Goal: Check status: Check status

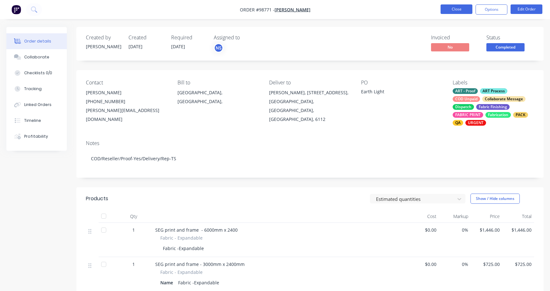
click at [459, 10] on button "Close" at bounding box center [456, 9] width 32 height 10
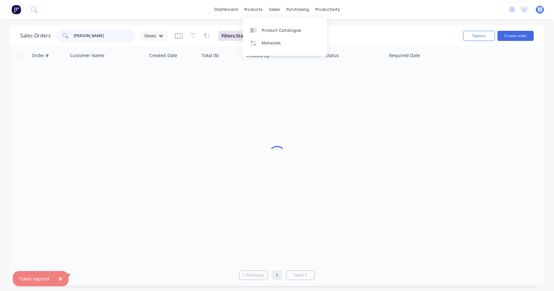
click at [108, 34] on input "[PERSON_NAME]" at bounding box center [105, 36] width 62 height 13
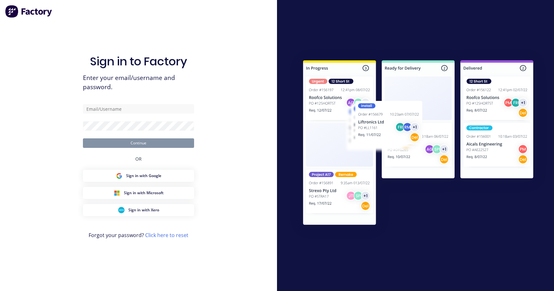
drag, startPoint x: 107, startPoint y: 35, endPoint x: 75, endPoint y: 35, distance: 31.8
click at [121, 111] on input "text" at bounding box center [138, 109] width 111 height 10
type input "[EMAIL_ADDRESS][DOMAIN_NAME]"
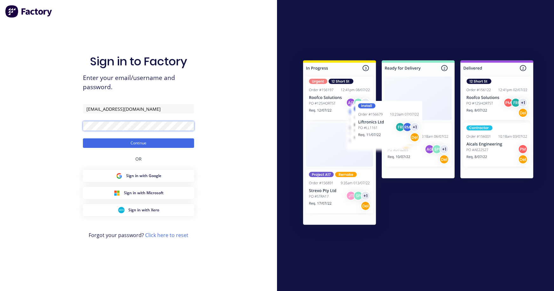
click at [83, 139] on button "Continue" at bounding box center [138, 144] width 111 height 10
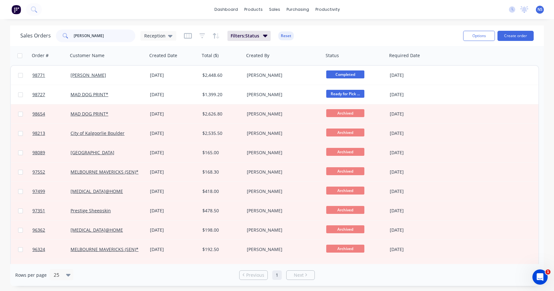
drag, startPoint x: 91, startPoint y: 36, endPoint x: 65, endPoint y: 37, distance: 26.1
click at [65, 37] on div "[PERSON_NAME]" at bounding box center [95, 36] width 79 height 13
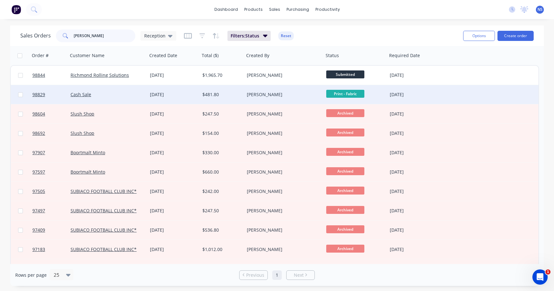
type input "[PERSON_NAME]"
click at [109, 93] on div "Cash Sale" at bounding box center [106, 95] width 71 height 6
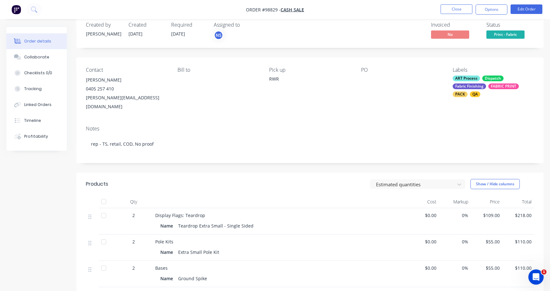
scroll to position [94, 0]
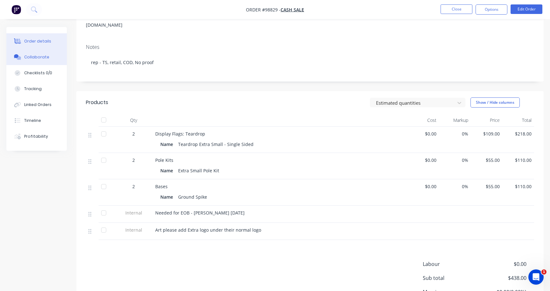
click at [44, 57] on div "Collaborate" at bounding box center [36, 57] width 25 height 6
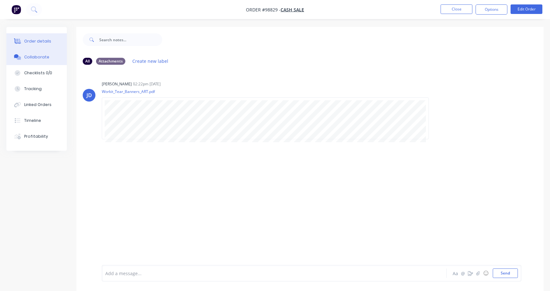
click at [29, 41] on div "Order details" at bounding box center [37, 41] width 27 height 6
